Goal: Task Accomplishment & Management: Use online tool/utility

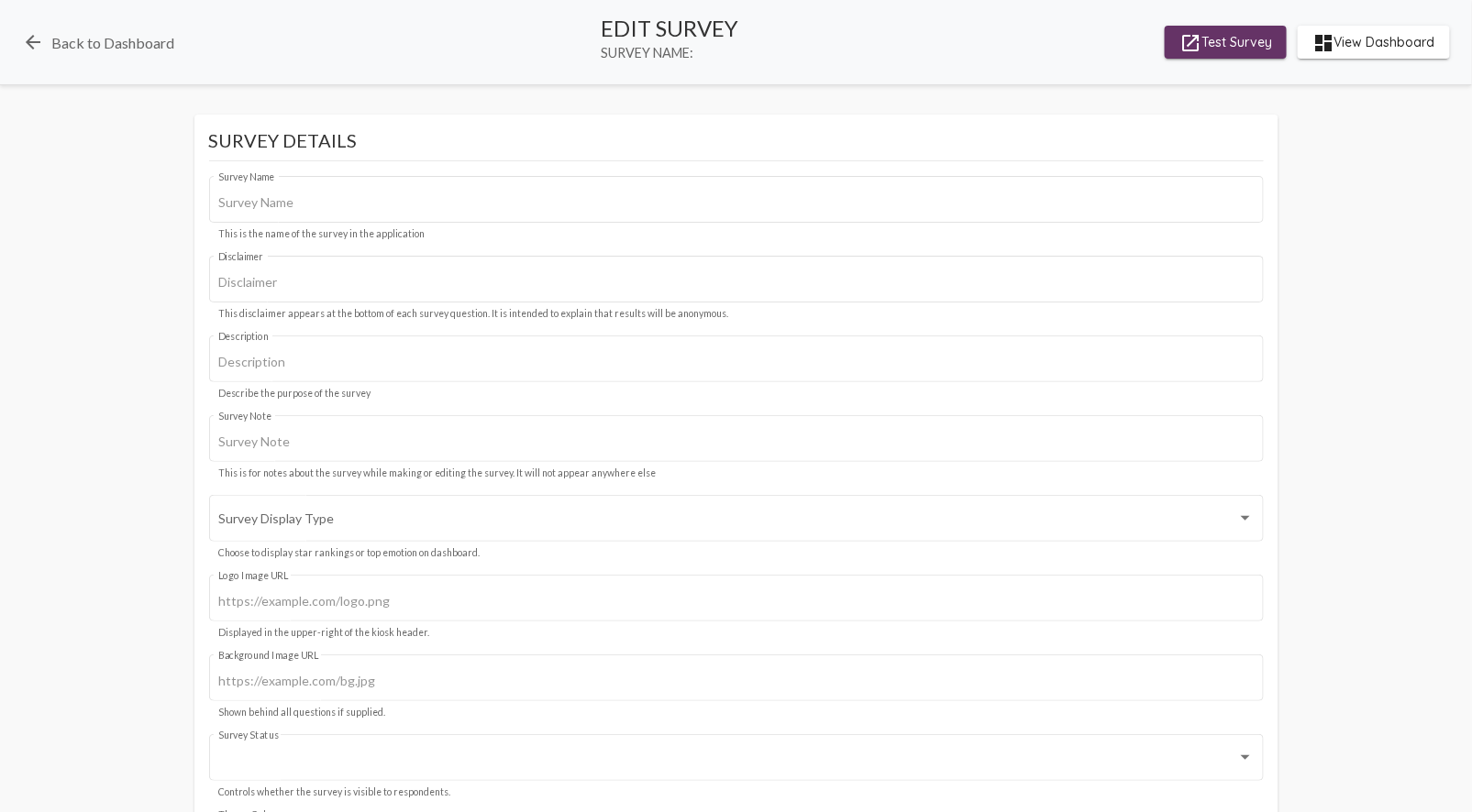
type input "Ocala Clinic"
type input "We value your privacy, your identity will remain anonymous."
type input "starting survey for Meridian"
type input "#c12f5c"
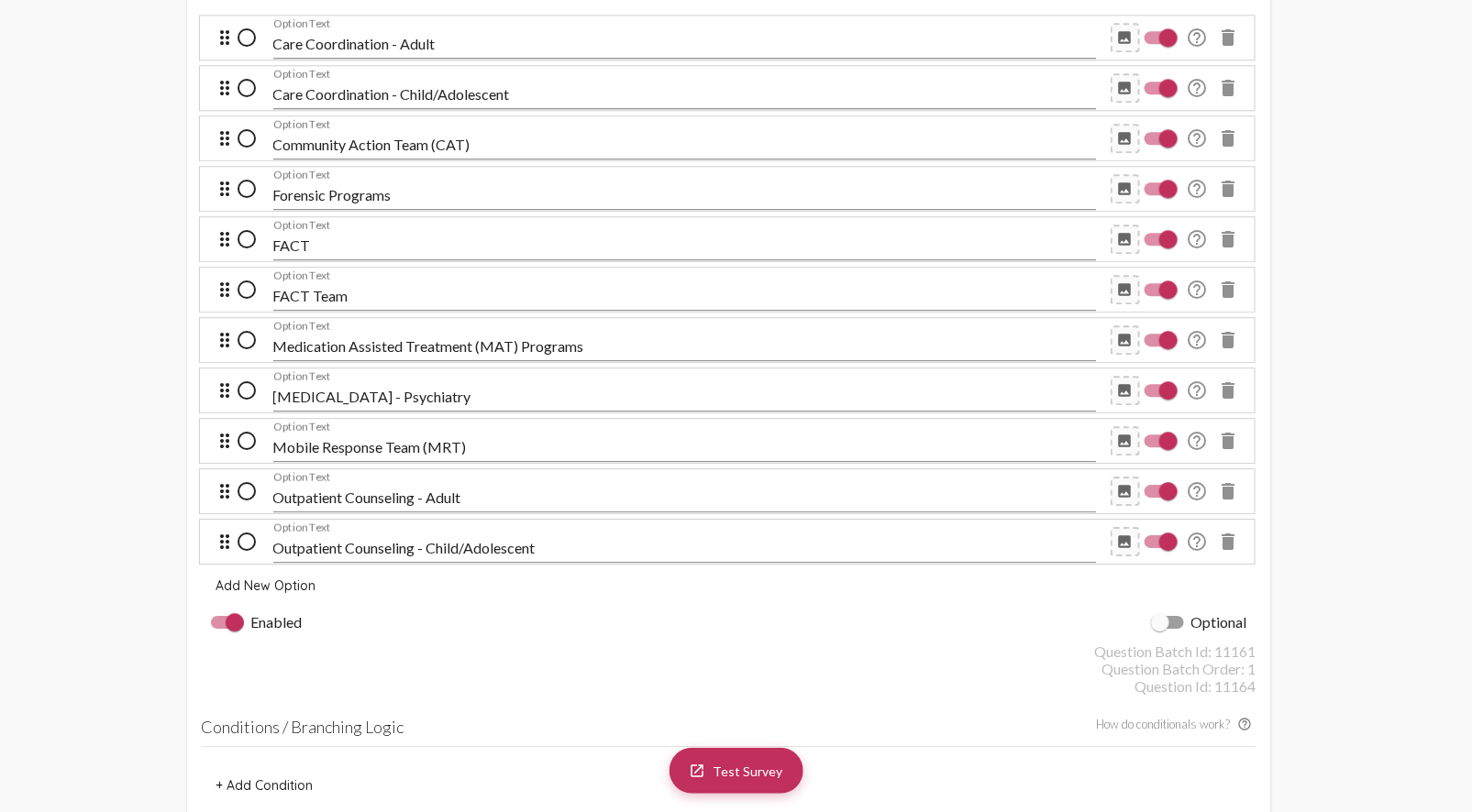
scroll to position [1861, 0]
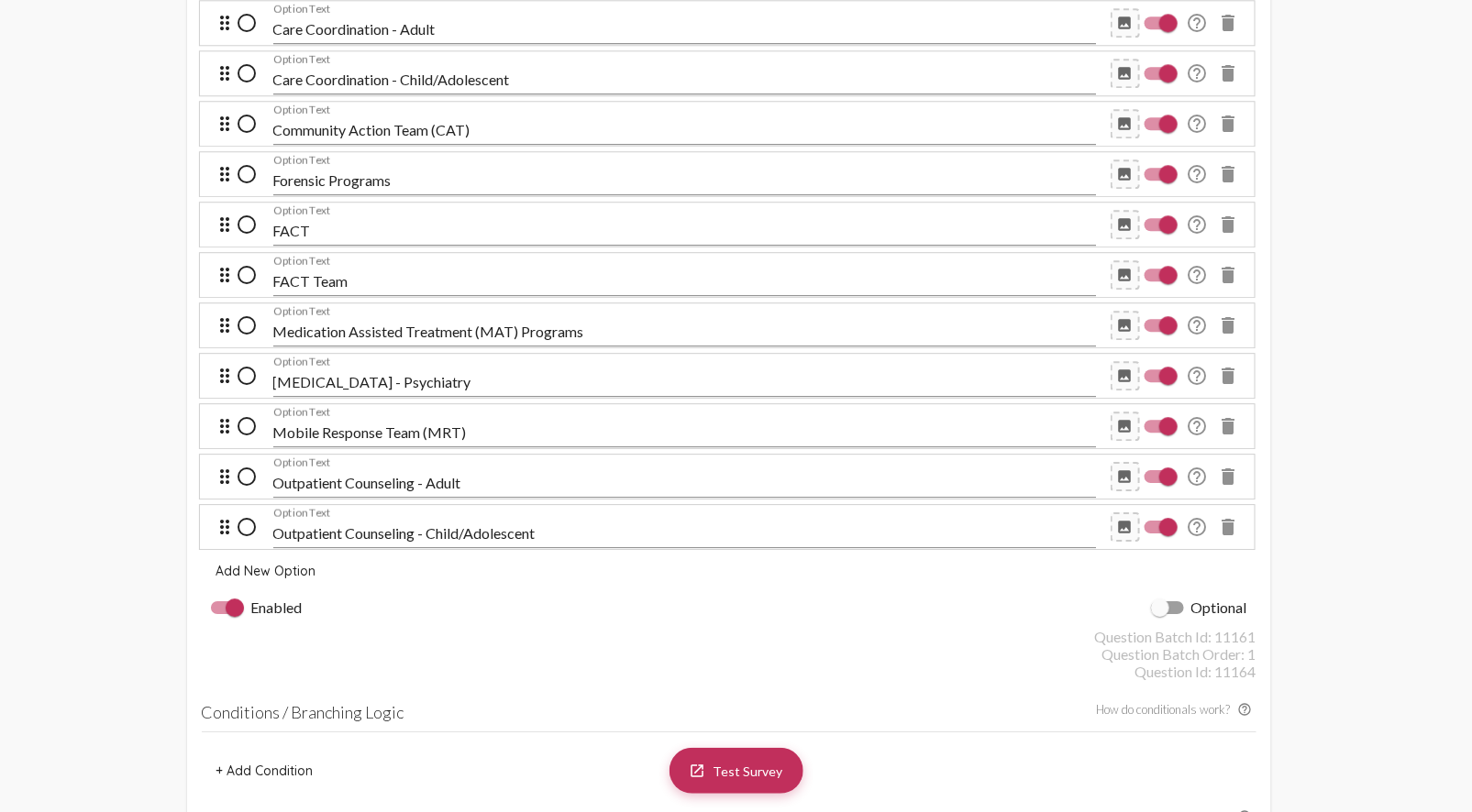
click at [1234, 222] on mat-icon "delete" at bounding box center [1229, 224] width 22 height 22
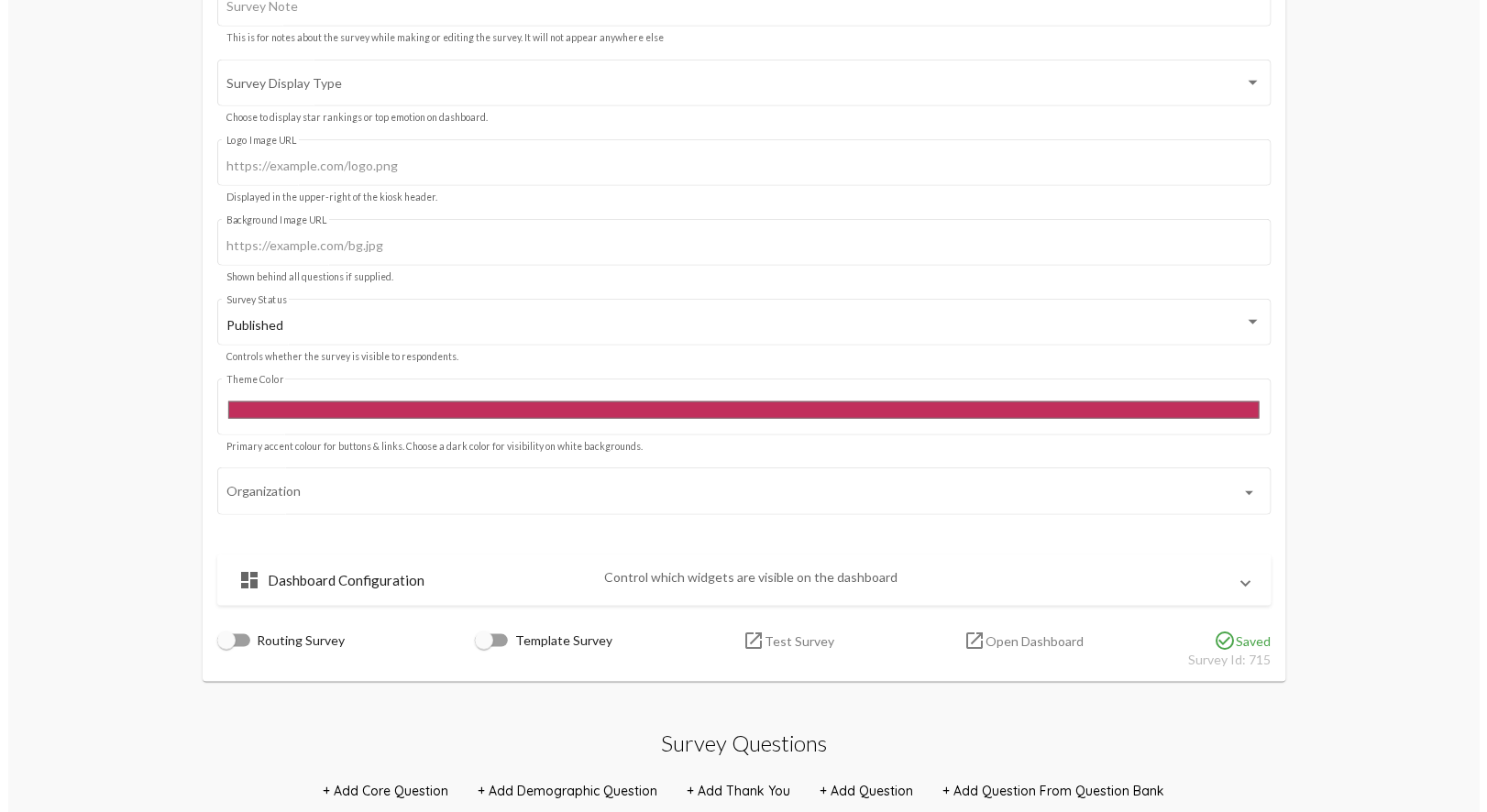
scroll to position [0, 0]
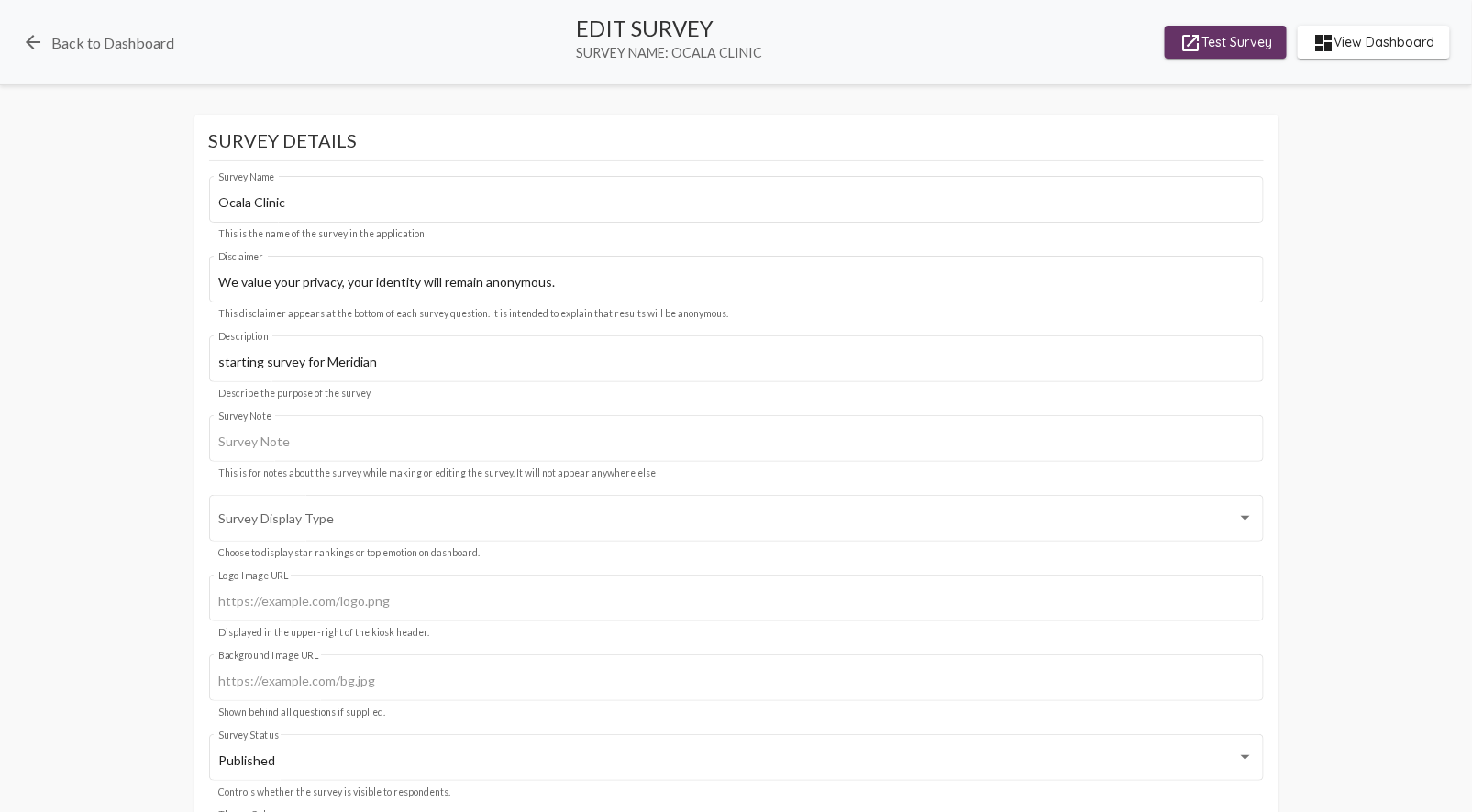
click at [1205, 30] on span "launch Test Survey" at bounding box center [1226, 42] width 93 height 33
click at [73, 44] on link "arrow_back Back to Dashboard" at bounding box center [97, 42] width 153 height 22
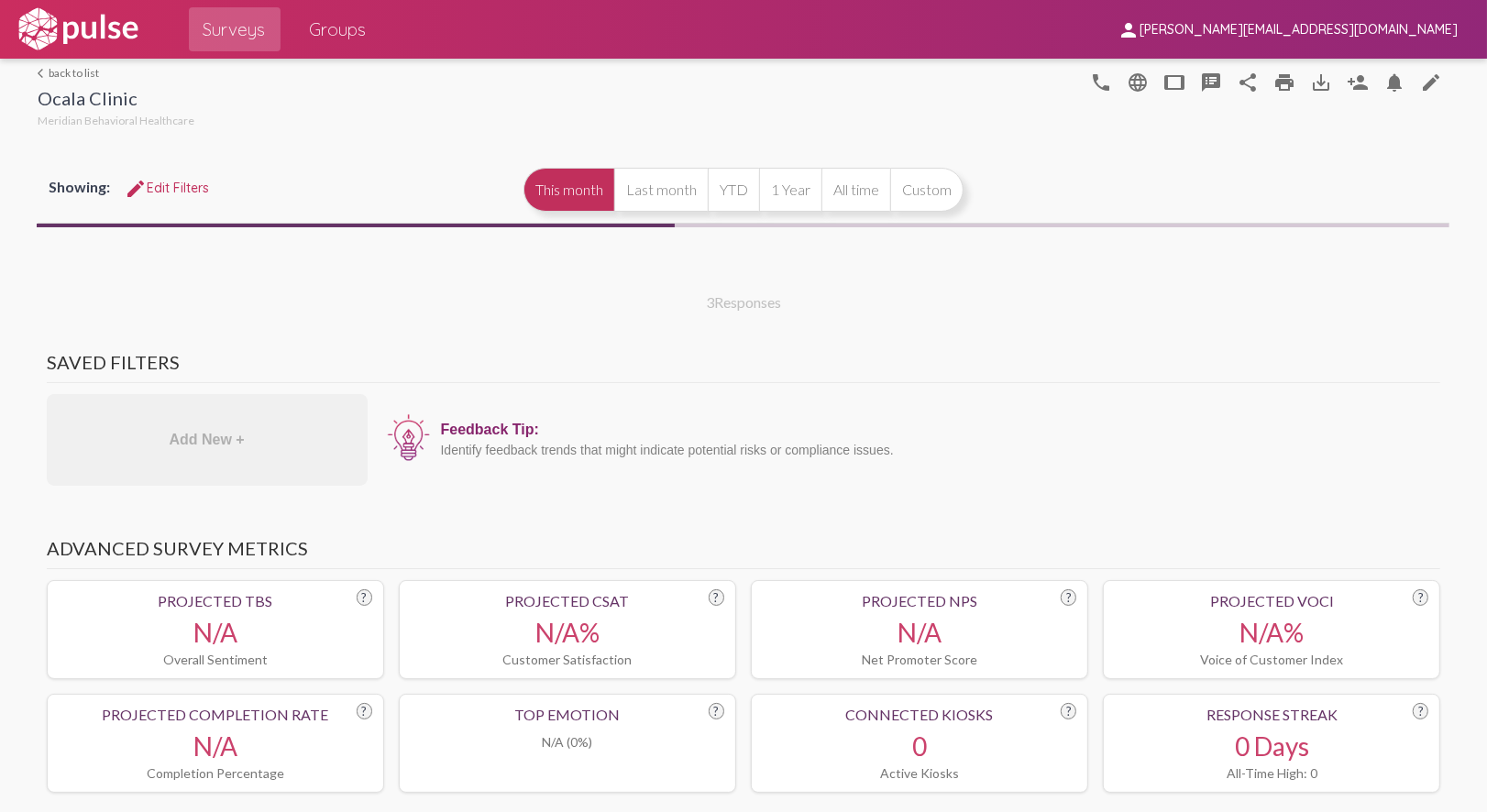
click at [211, 31] on span "Surveys" at bounding box center [234, 30] width 62 height 33
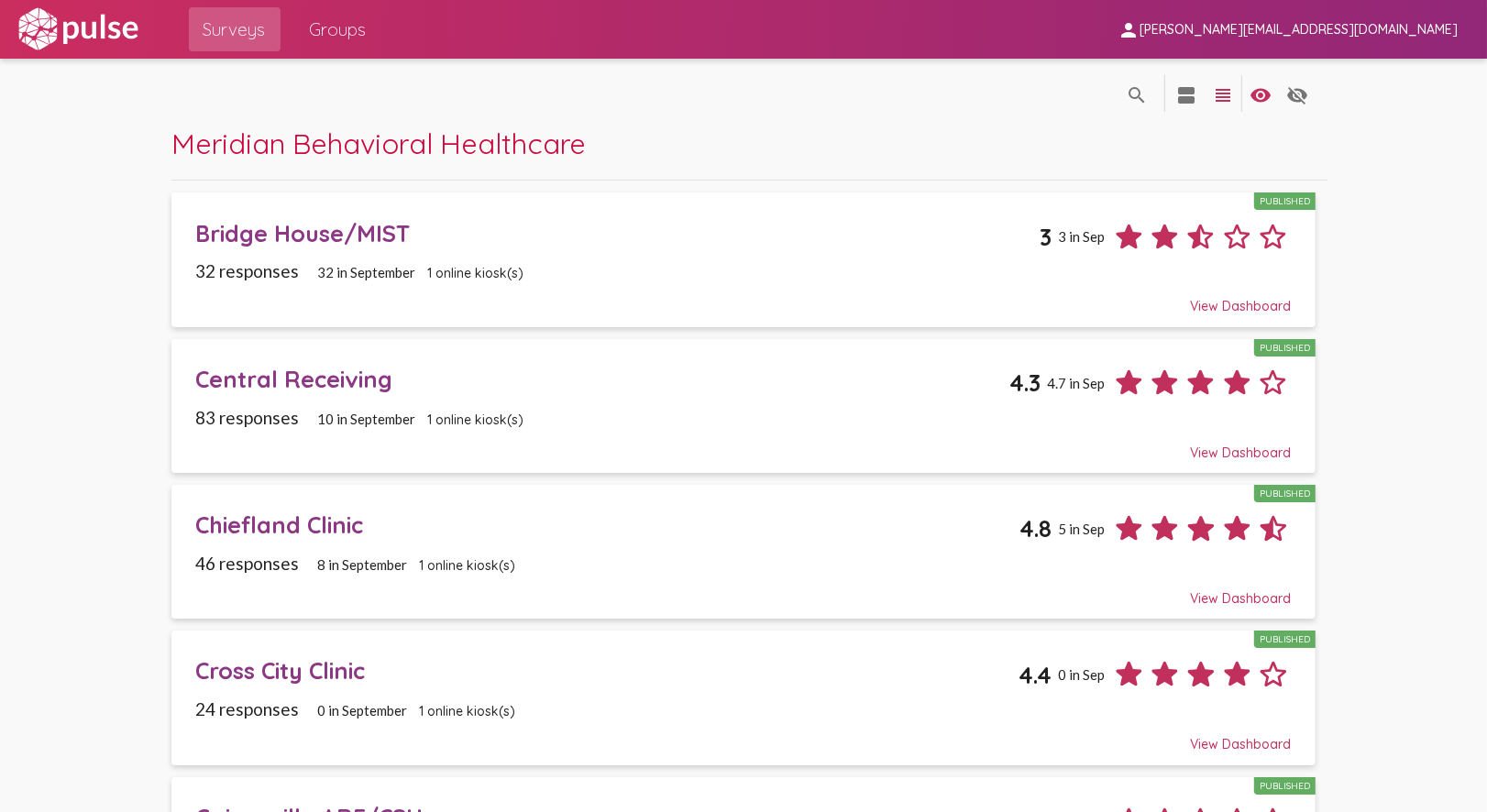
click at [743, 258] on span "Bridge House/MIST Published 3 3 in Sep 32 responses 32 in September 1 online ki…" at bounding box center [744, 261] width 1096 height 110
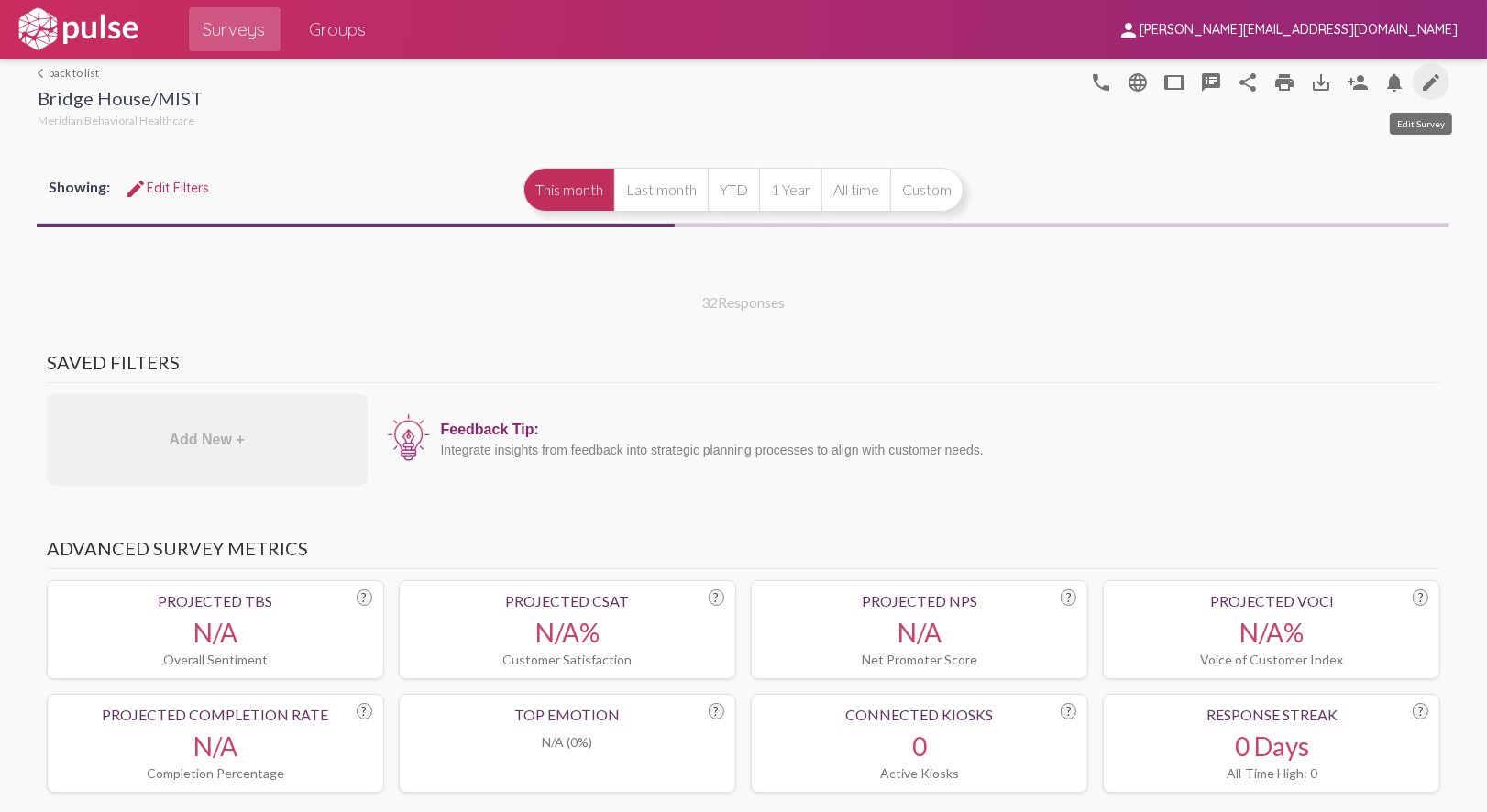
click at [1429, 76] on mat-icon "edit" at bounding box center [1431, 83] width 22 height 22
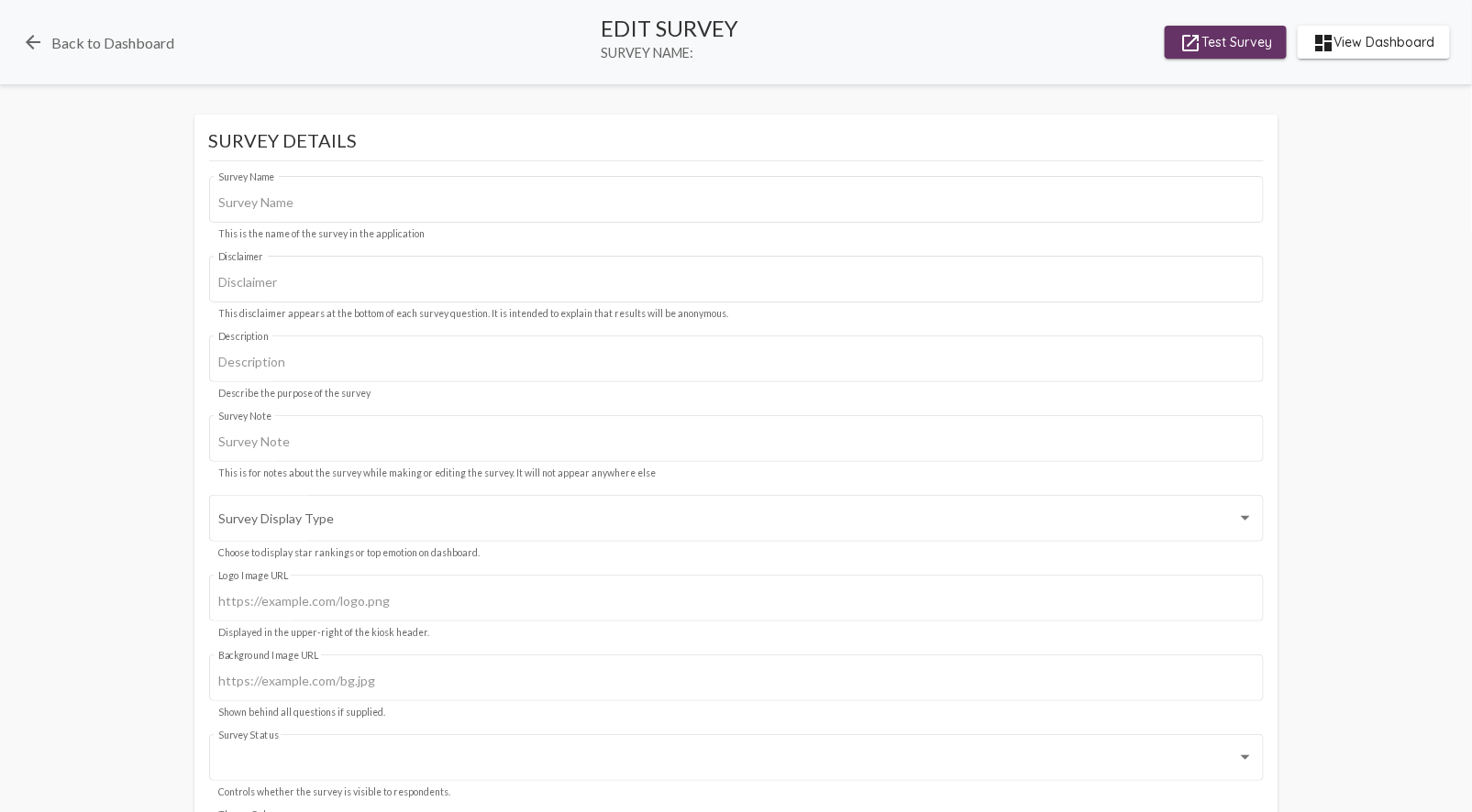
type input "Bridge House/MIST"
type input "We value your privacy, your identity will remain anonymous."
type input "starting survey for Meridian"
type input "#c12f5c"
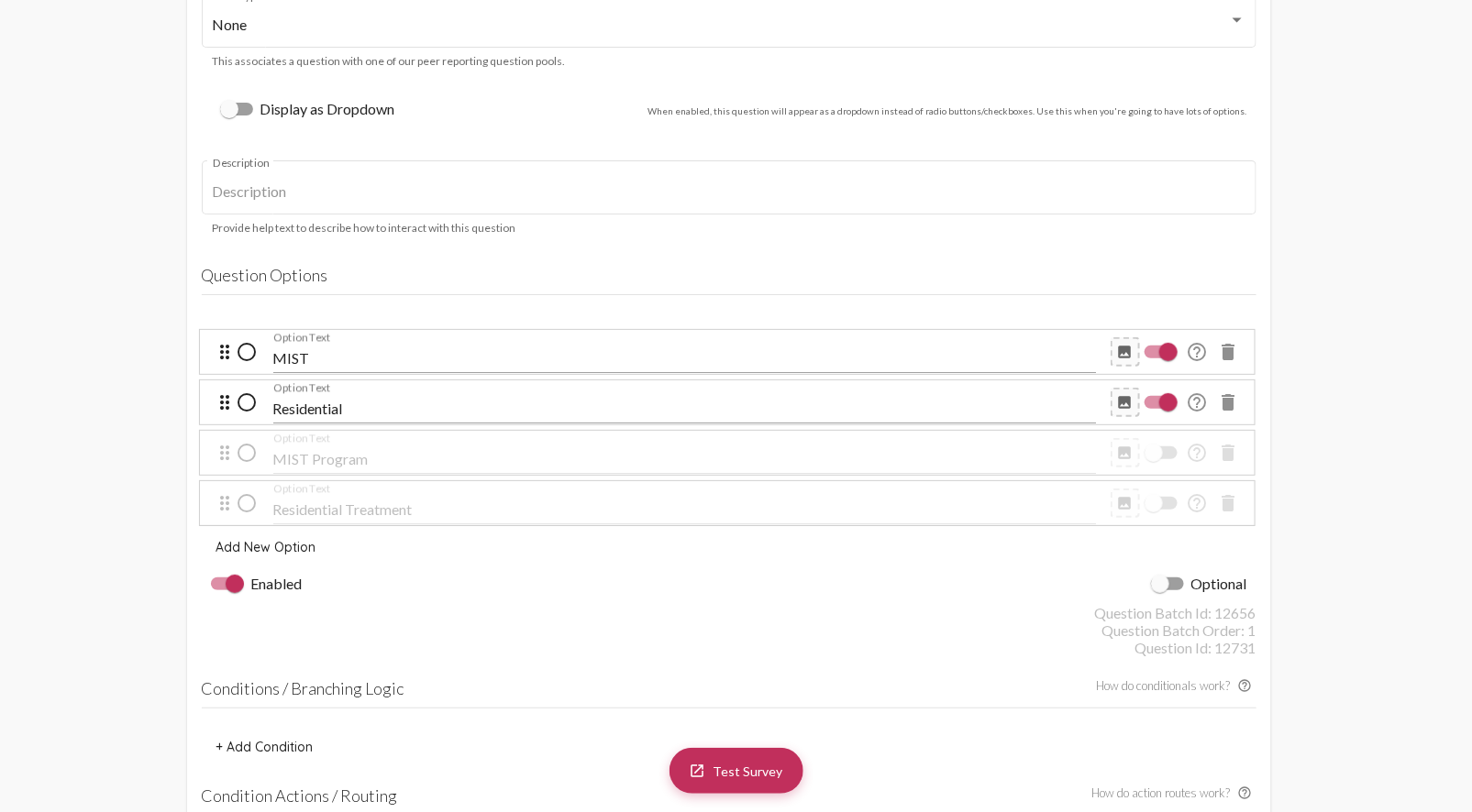
scroll to position [2647, 0]
click at [1157, 460] on div at bounding box center [1153, 455] width 19 height 19
click at [1154, 461] on input "checkbox" at bounding box center [1153, 461] width 1 height 1
checkbox input "true"
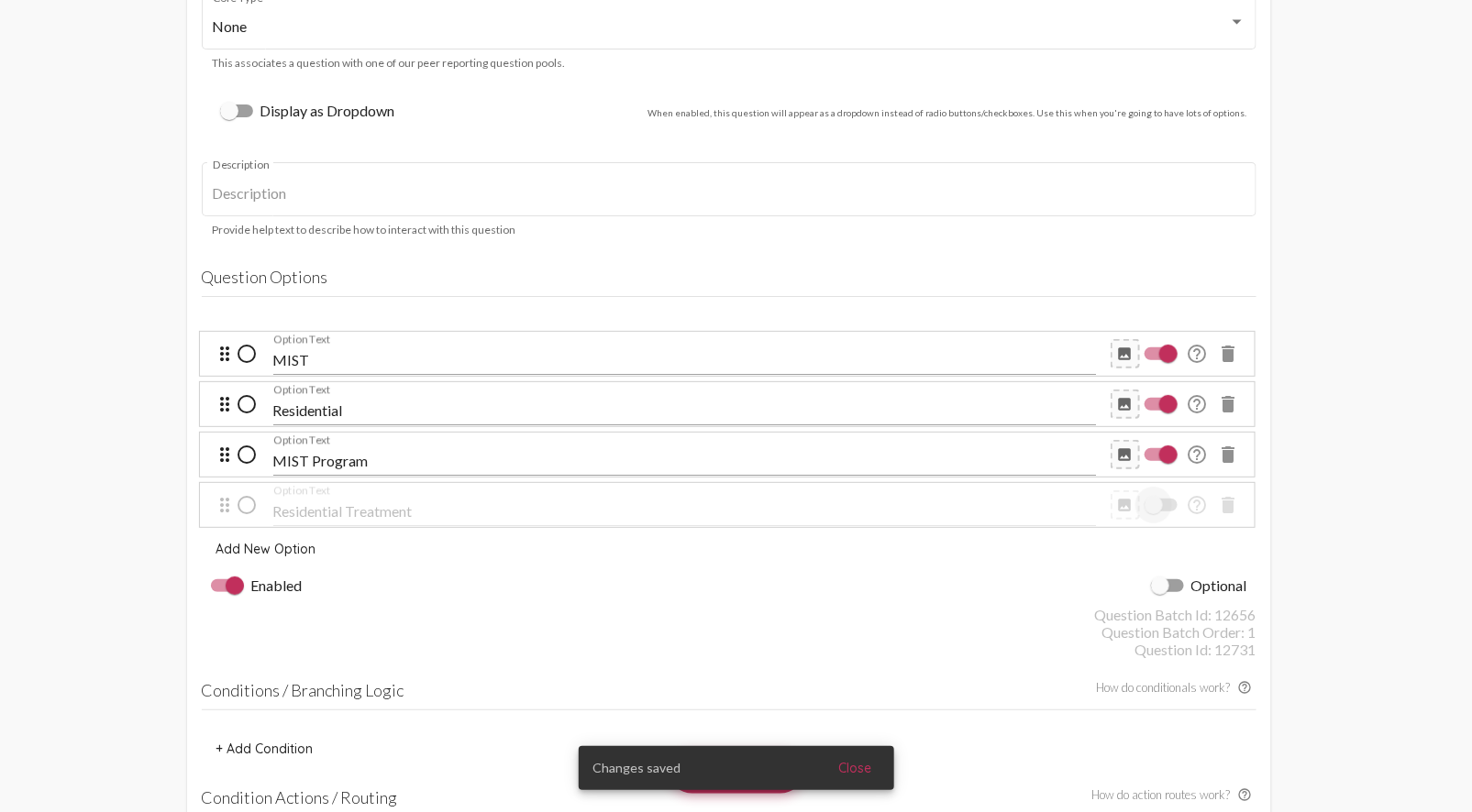
click at [1165, 499] on div at bounding box center [1161, 505] width 33 height 13
click at [1154, 512] on input "checkbox" at bounding box center [1153, 512] width 1 height 1
click at [1165, 499] on div at bounding box center [1168, 505] width 19 height 19
click at [1154, 512] on input "checkbox" at bounding box center [1153, 512] width 1 height 1
checkbox input "false"
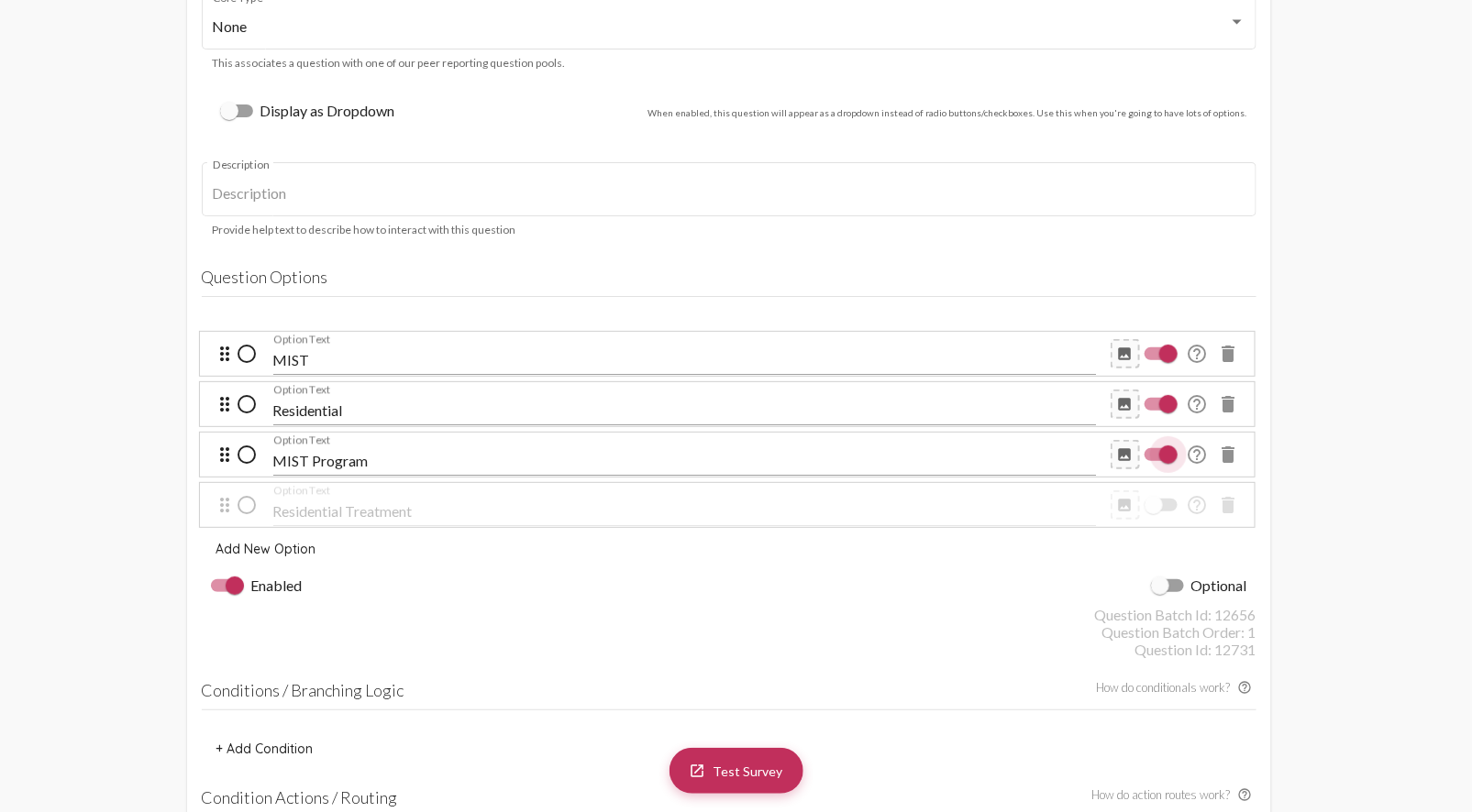
click at [1166, 455] on div at bounding box center [1168, 455] width 19 height 19
click at [1154, 461] on input "checkbox" at bounding box center [1153, 461] width 1 height 1
checkbox input "false"
click at [1229, 460] on mat-icon "delete" at bounding box center [1229, 455] width 22 height 22
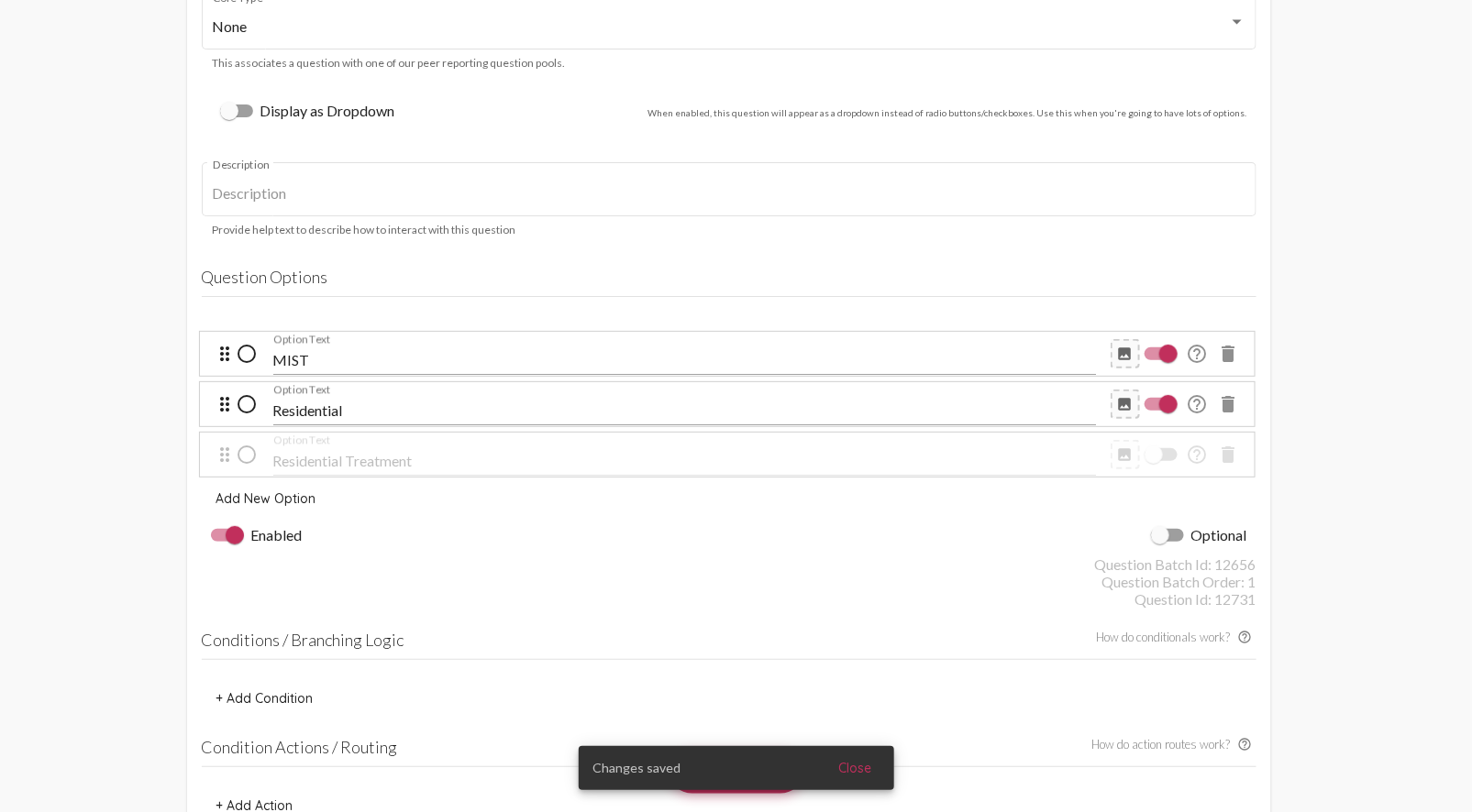
drag, startPoint x: 1238, startPoint y: 456, endPoint x: 813, endPoint y: 70, distance: 574.1
click at [1236, 456] on mat-icon "delete" at bounding box center [1229, 455] width 22 height 22
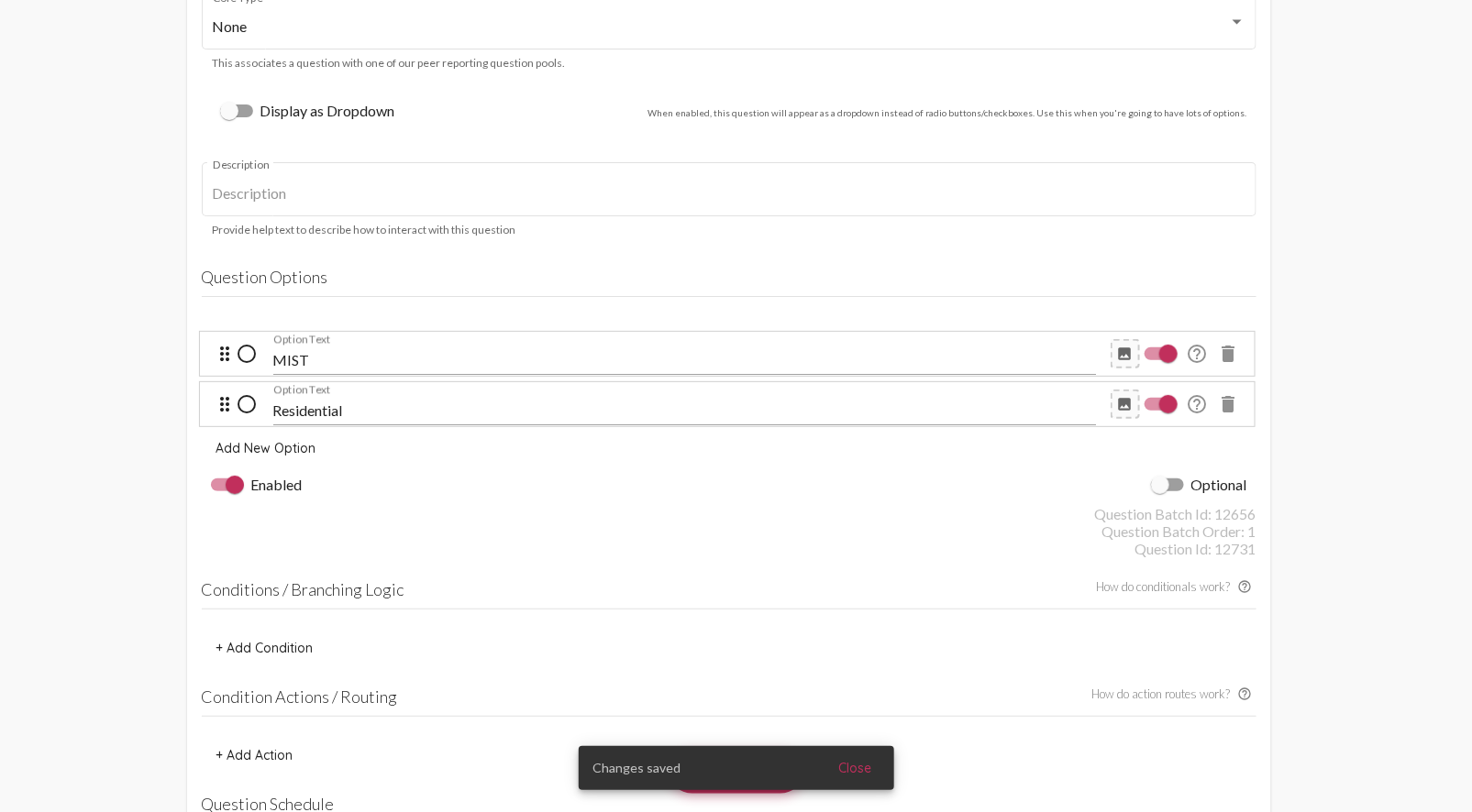
click at [419, 341] on div "MIST Option Text" at bounding box center [684, 354] width 822 height 41
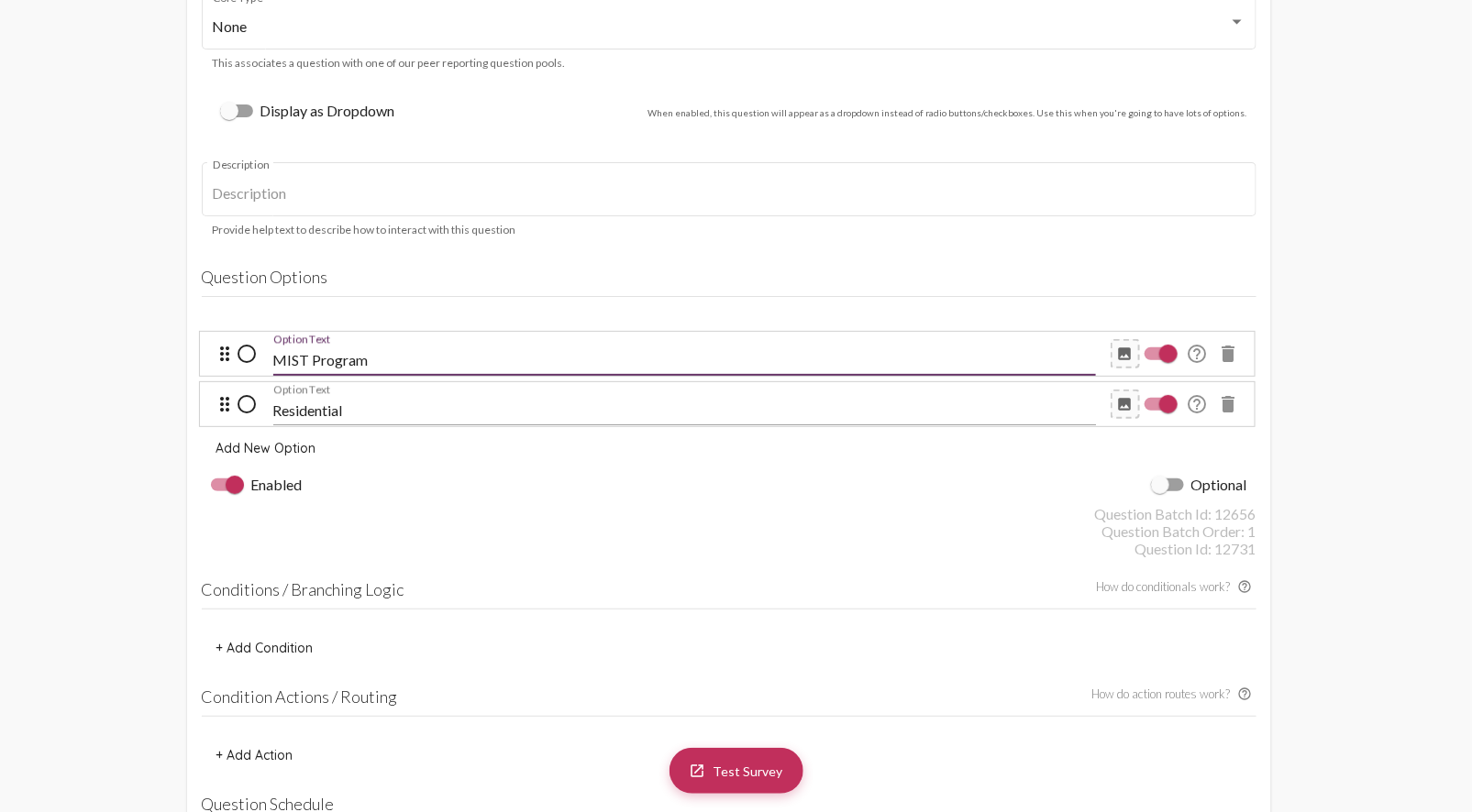
type input "MIST Program"
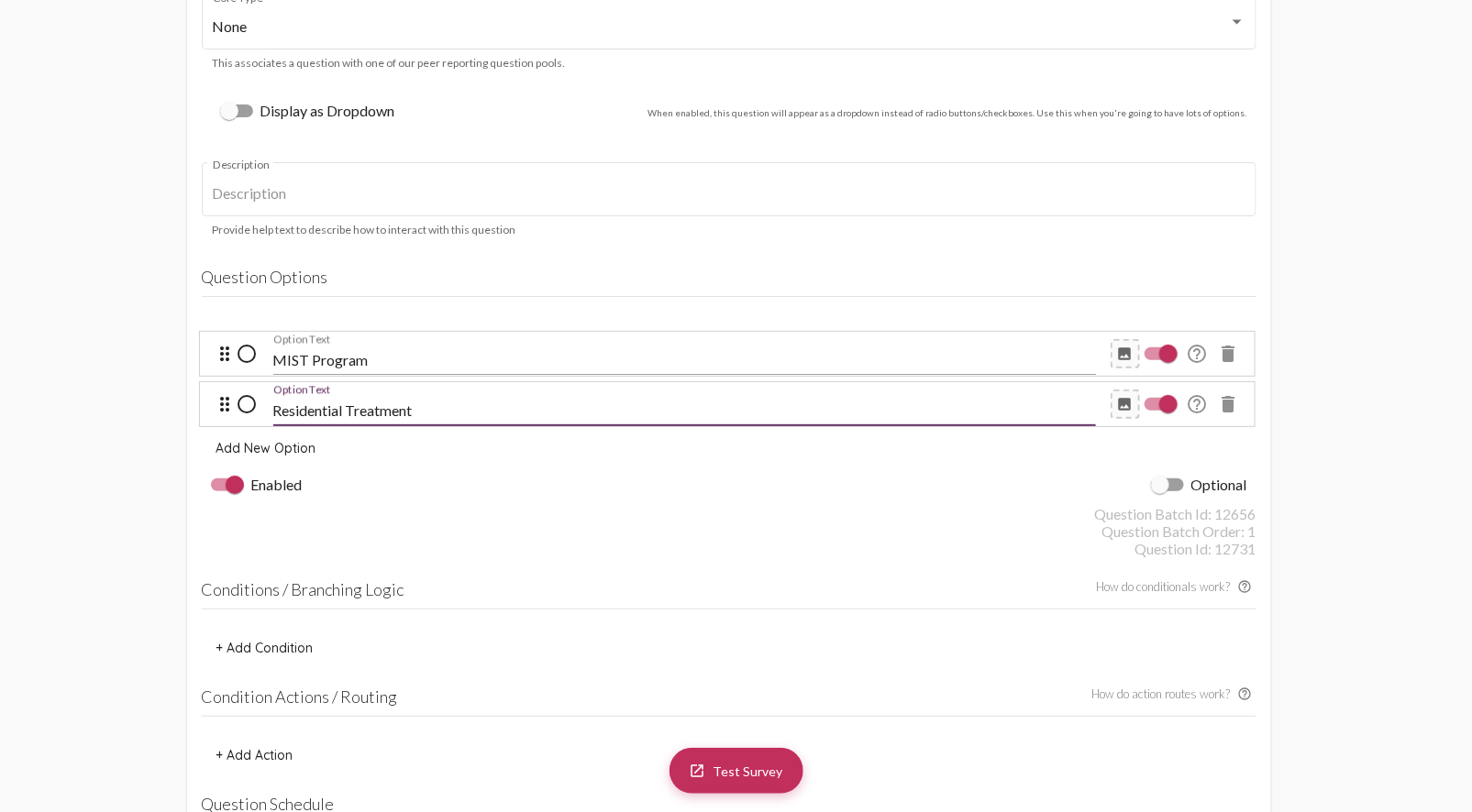
type input "Residential Treatment"
click at [673, 353] on input "MIST Program" at bounding box center [684, 360] width 822 height 17
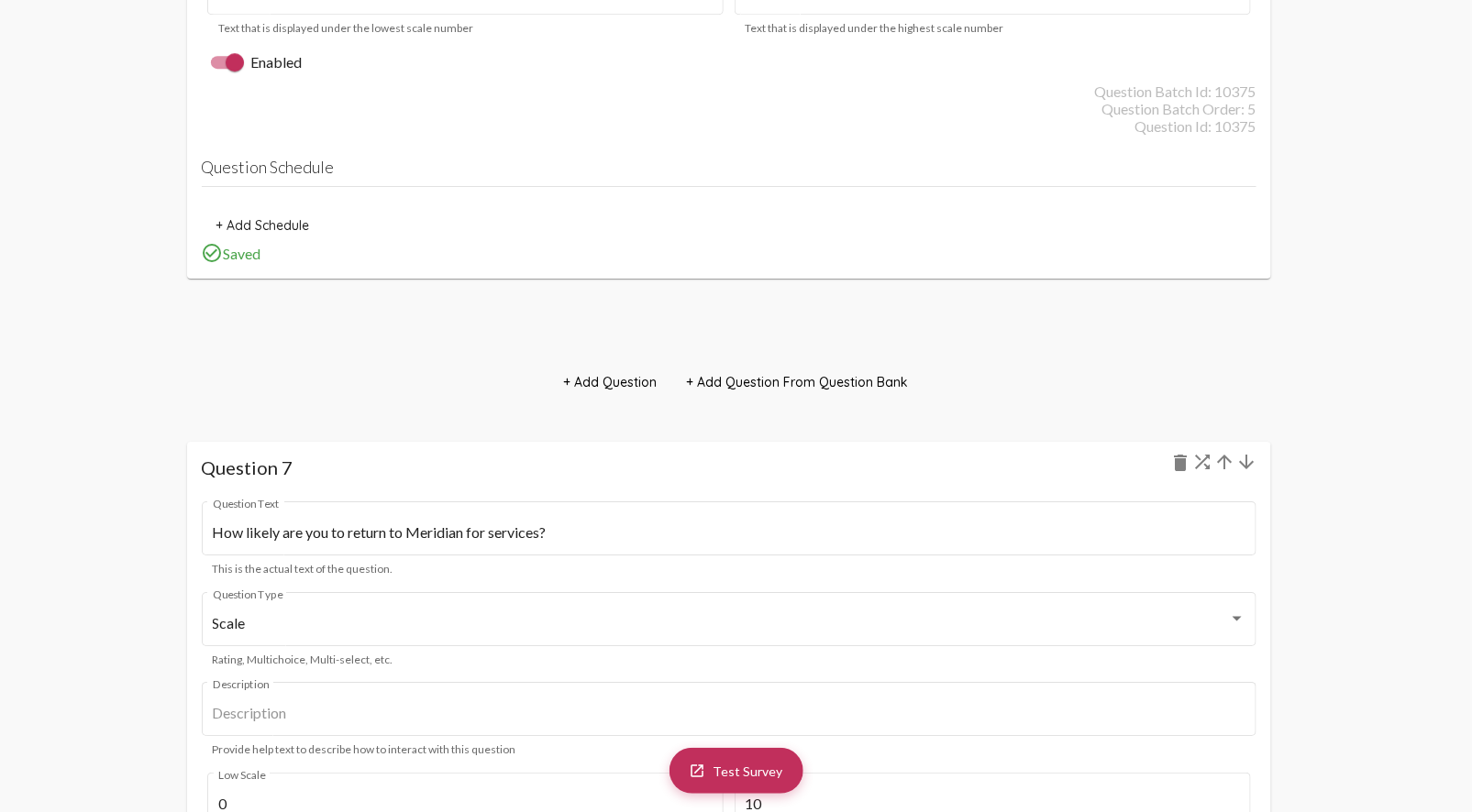
scroll to position [7536, 0]
click at [1225, 461] on mat-icon "arrow_upward" at bounding box center [1225, 461] width 22 height 22
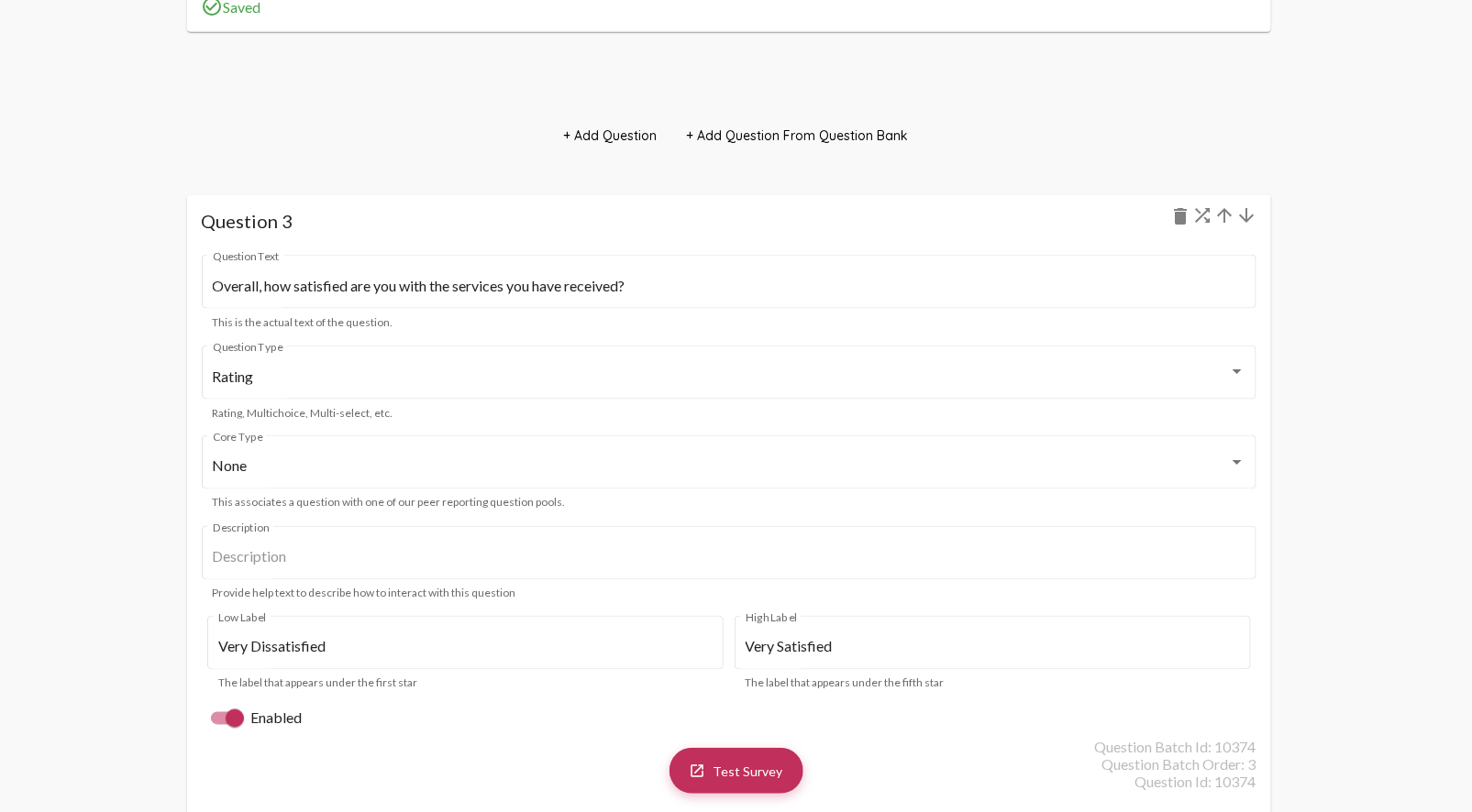
scroll to position [3550, 0]
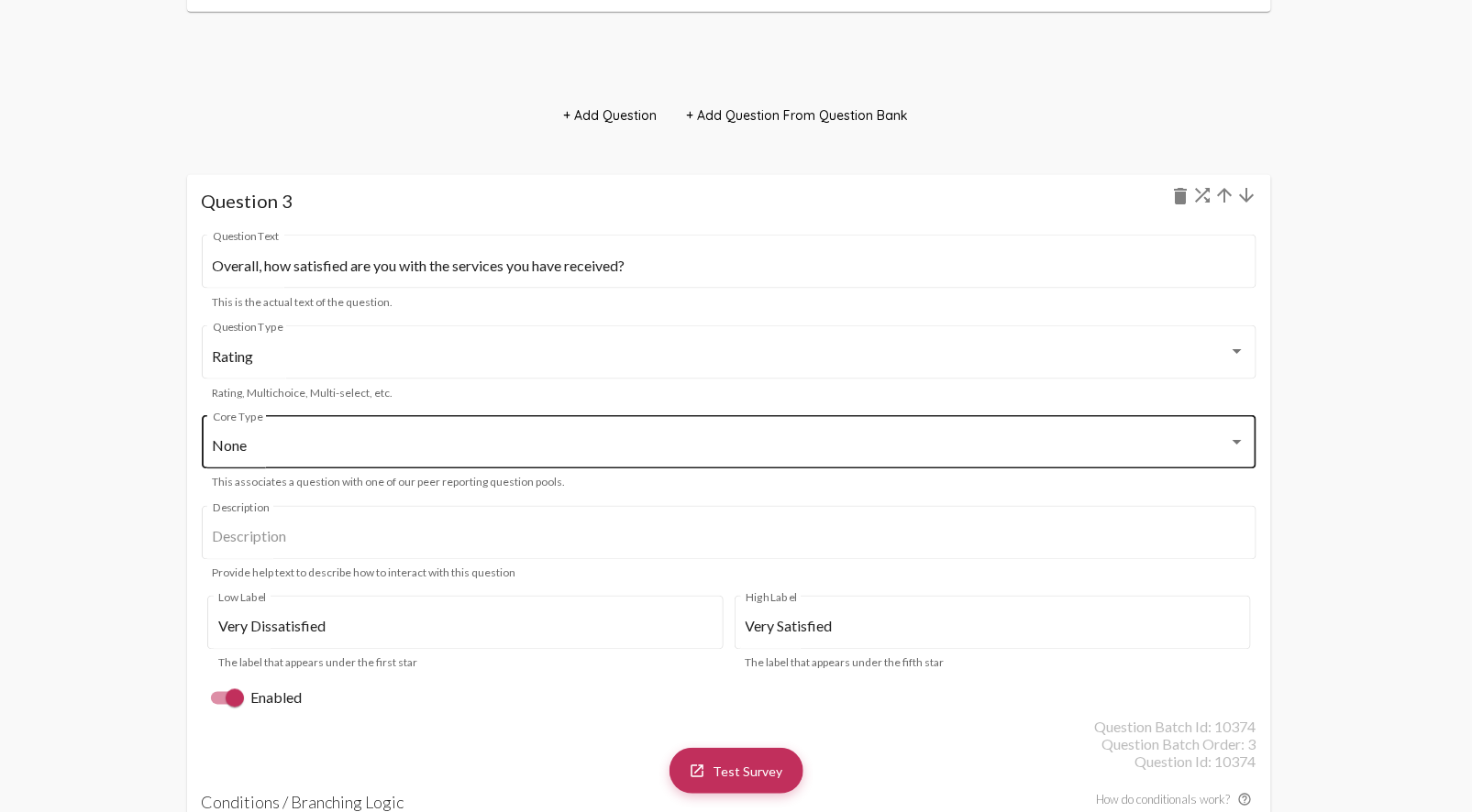
click at [463, 432] on div "None Core Type" at bounding box center [729, 440] width 1033 height 58
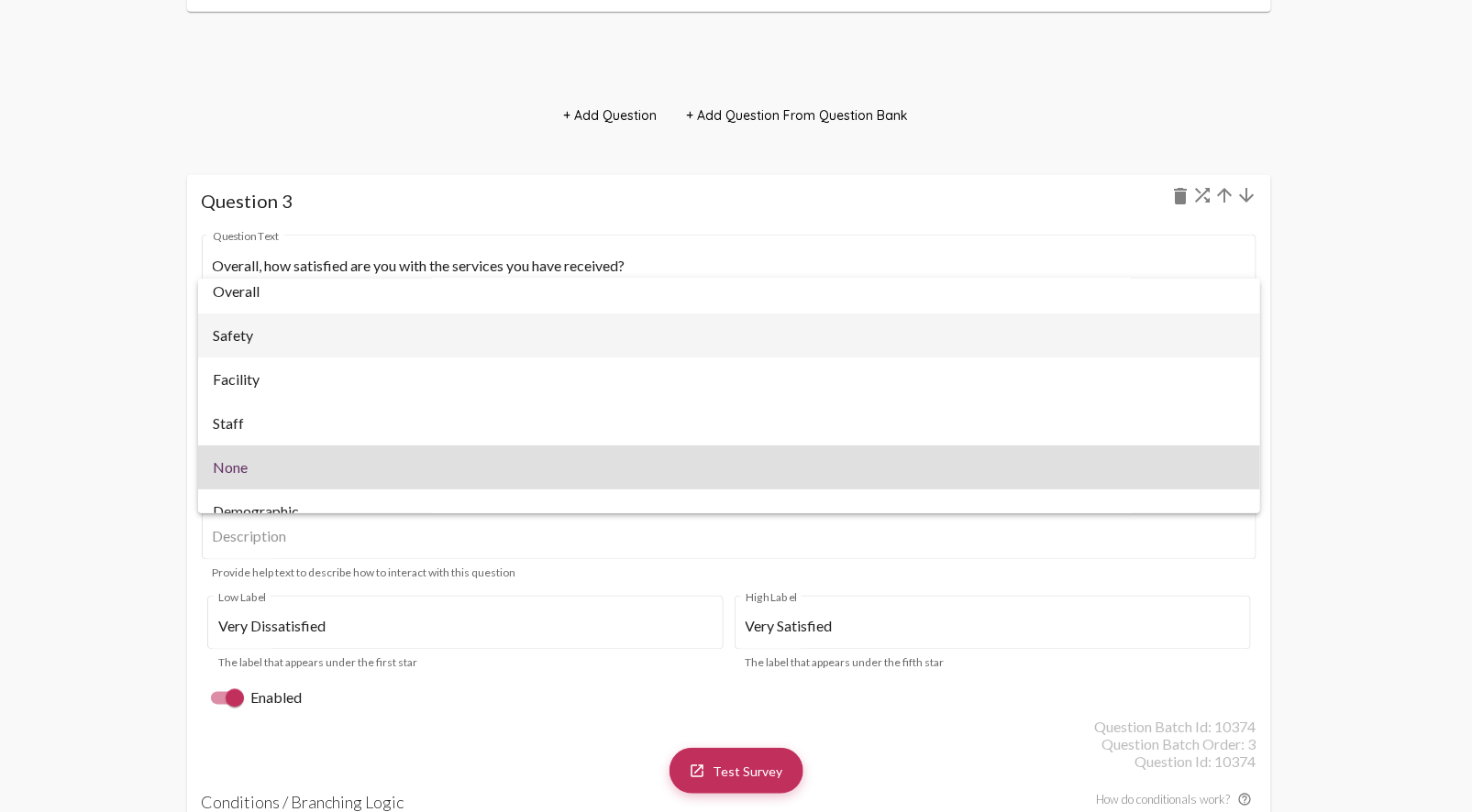
scroll to position [0, 0]
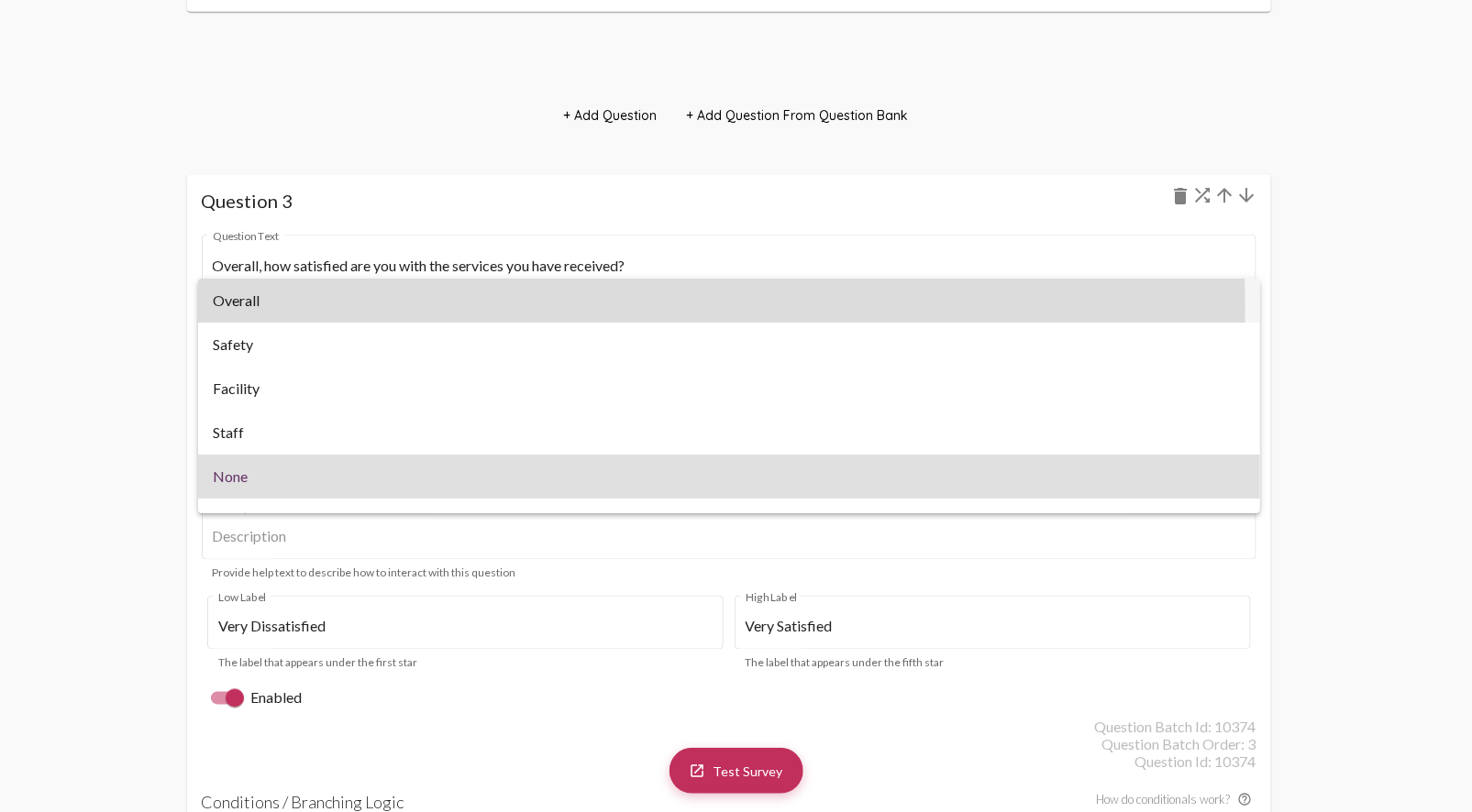
click at [486, 309] on span "Overall" at bounding box center [729, 300] width 1033 height 44
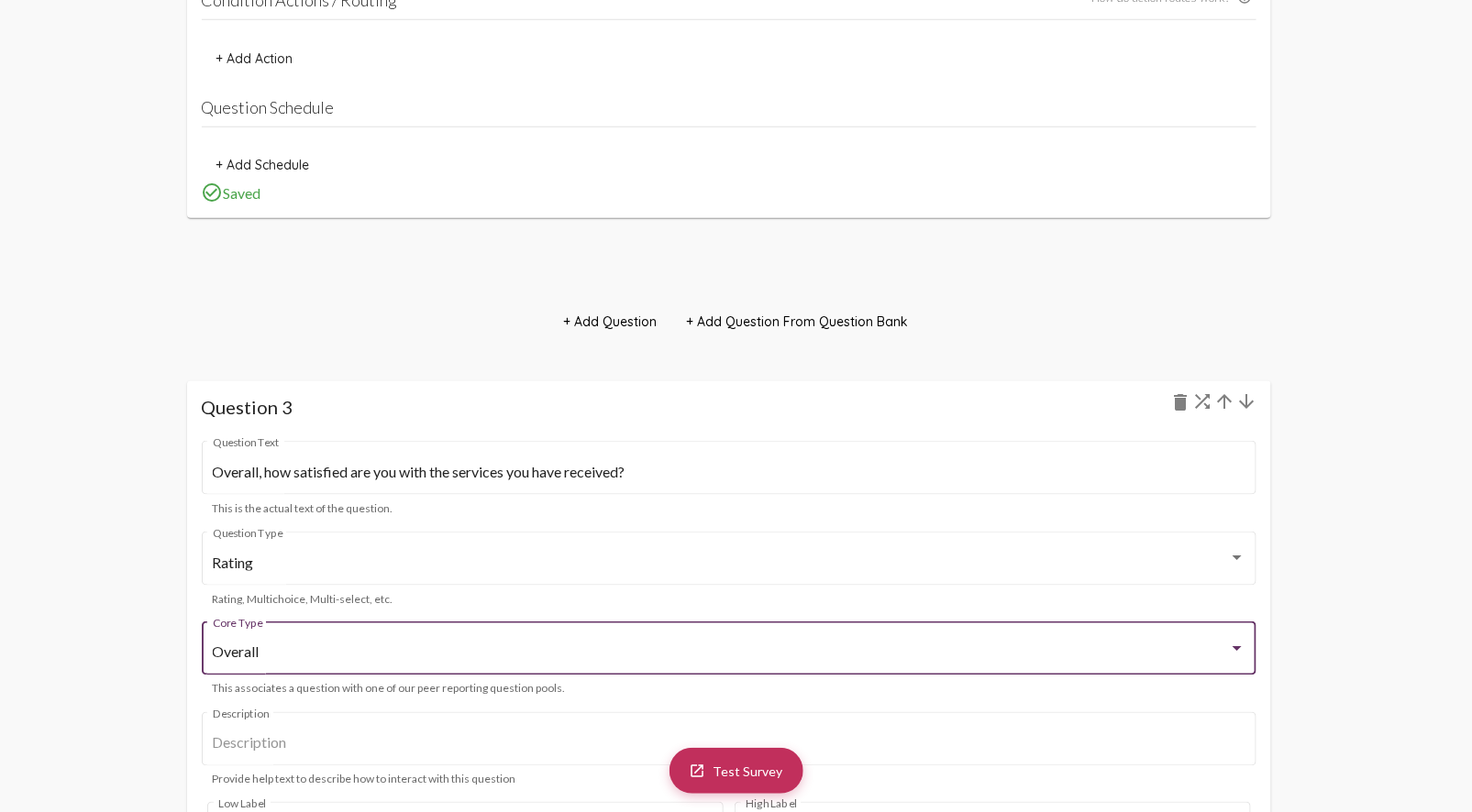
scroll to position [3550, 0]
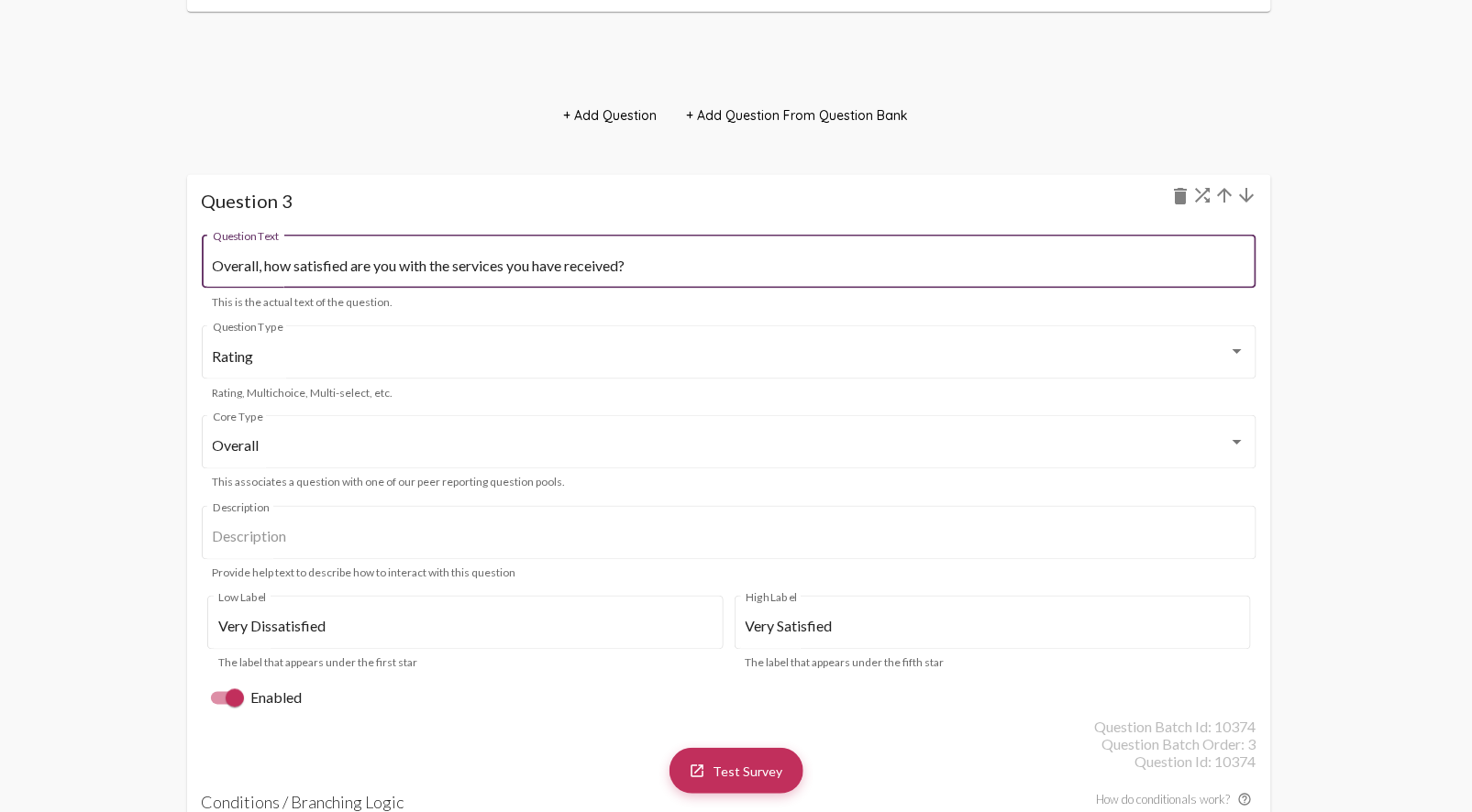
click at [568, 269] on input "Overall, how satisfied are you with the services you have received?" at bounding box center [729, 266] width 1033 height 17
click at [618, 262] on input "Overall, how satisfied are you with the services you have received?" at bounding box center [729, 266] width 1033 height 17
click at [626, 260] on input "Overall, how satisfied are you with the services you have received?" at bounding box center [729, 266] width 1033 height 17
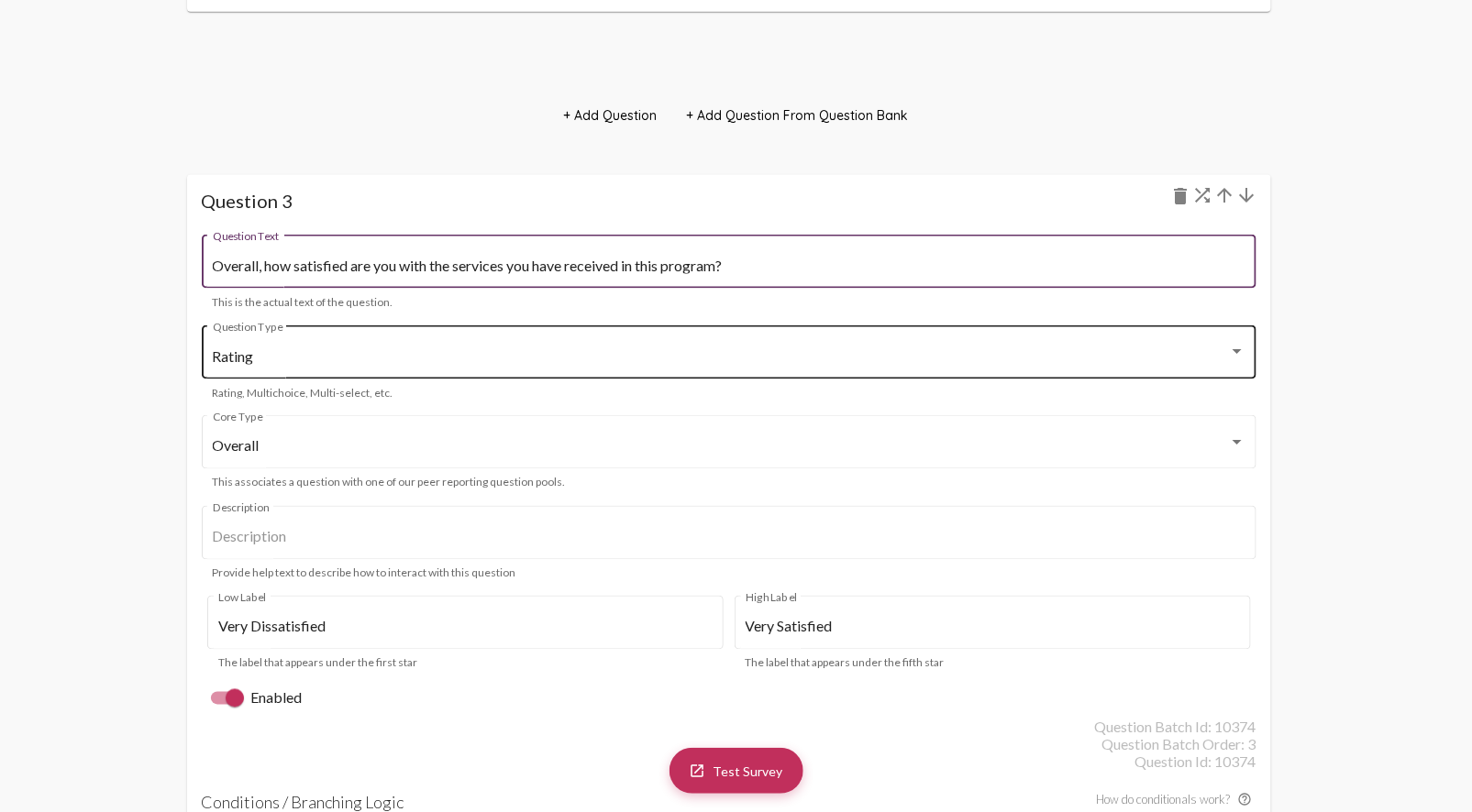
type input "Overall, how satisfied are you with the services you have received in this prog…"
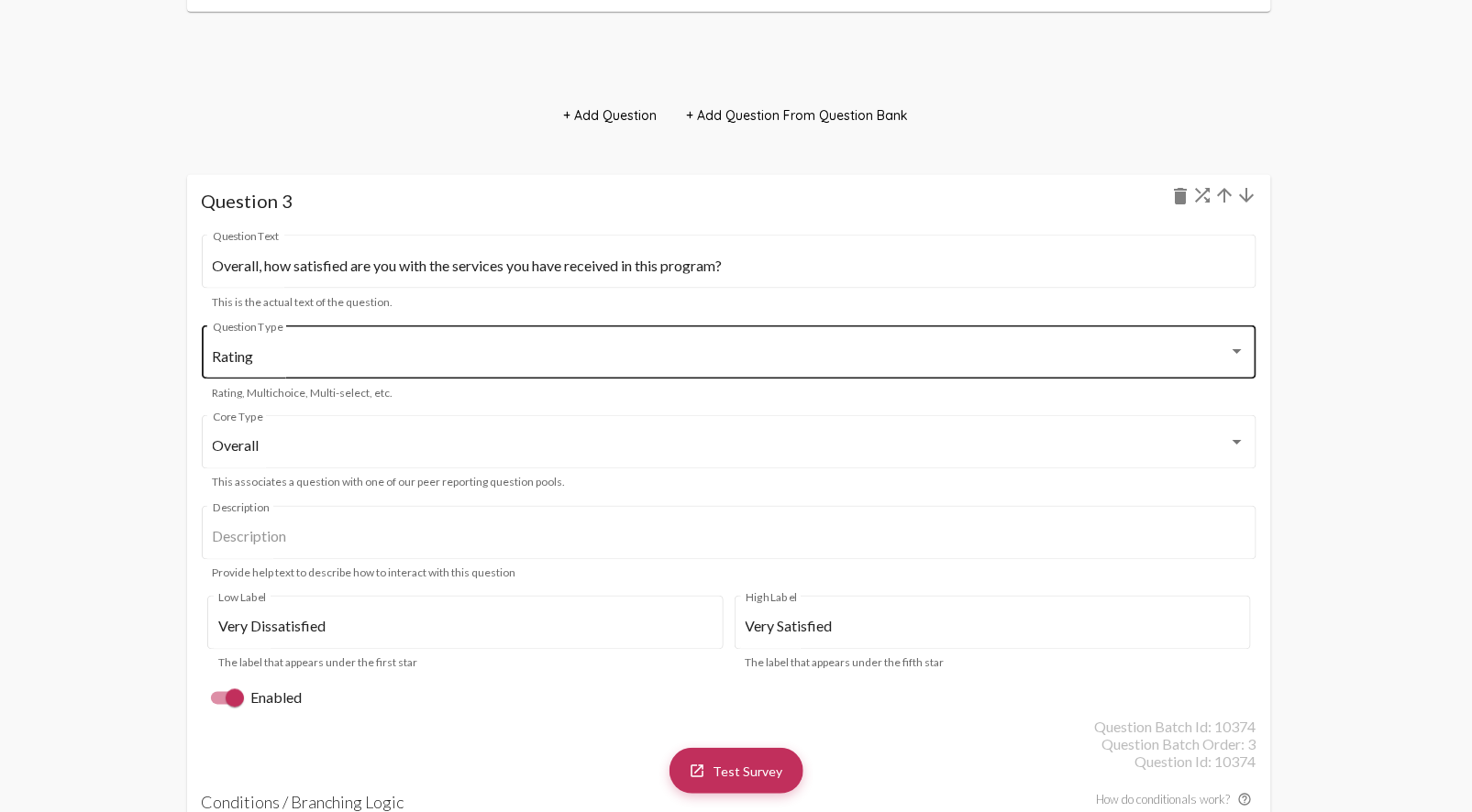
click at [856, 340] on div "Rating Question Type" at bounding box center [729, 350] width 1033 height 58
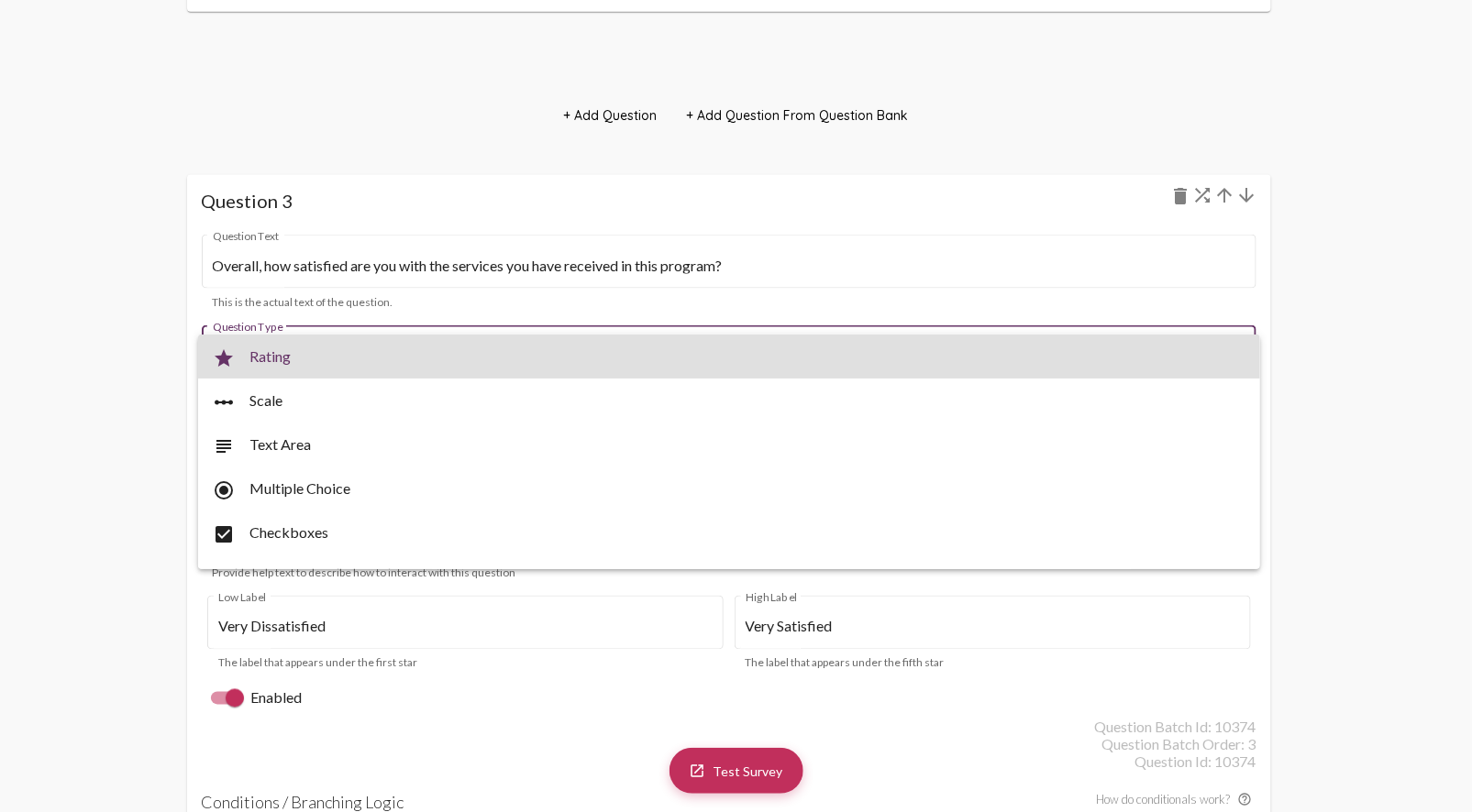
click at [917, 336] on span "star Rating" at bounding box center [729, 356] width 1033 height 44
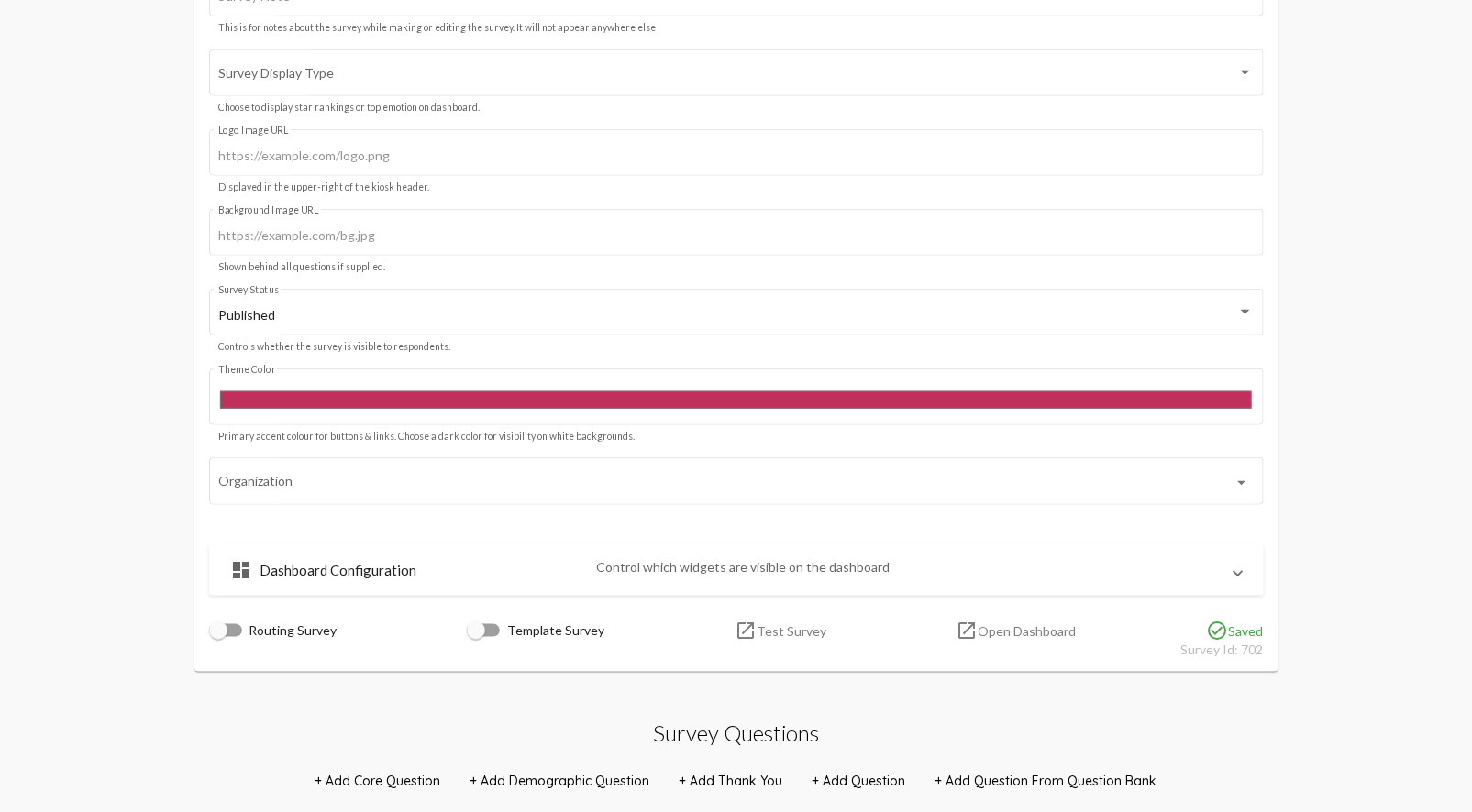
scroll to position [0, 0]
